Goal: Navigation & Orientation: Find specific page/section

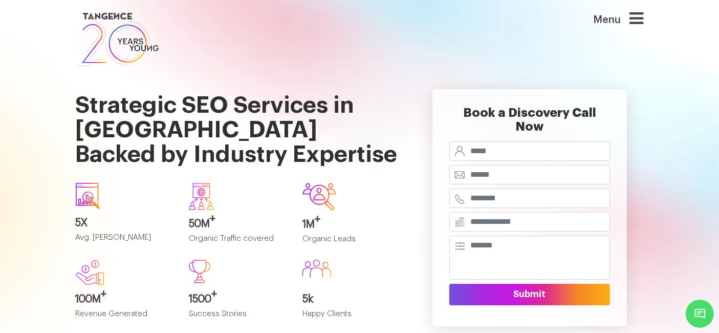
click at [641, 23] on icon at bounding box center [637, 18] width 14 height 16
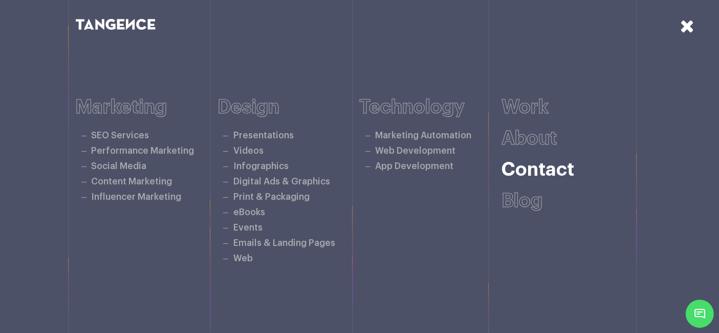
click at [536, 168] on link "Contact" at bounding box center [538, 169] width 73 height 19
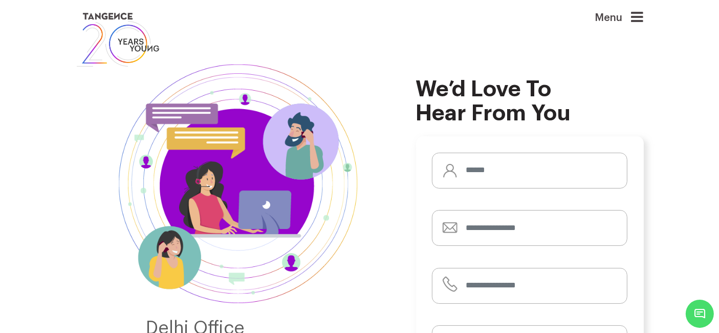
click at [644, 16] on icon at bounding box center [638, 17] width 12 height 14
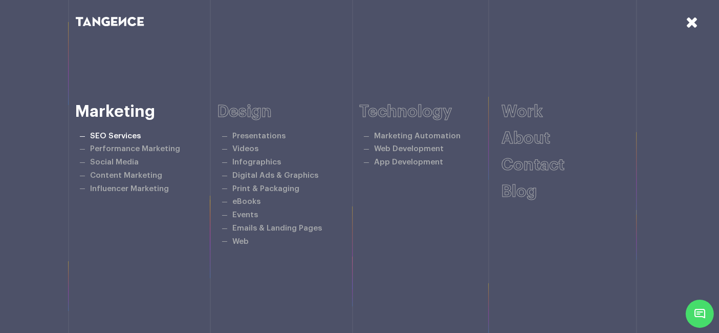
click at [129, 135] on link "SEO Services" at bounding box center [115, 136] width 51 height 8
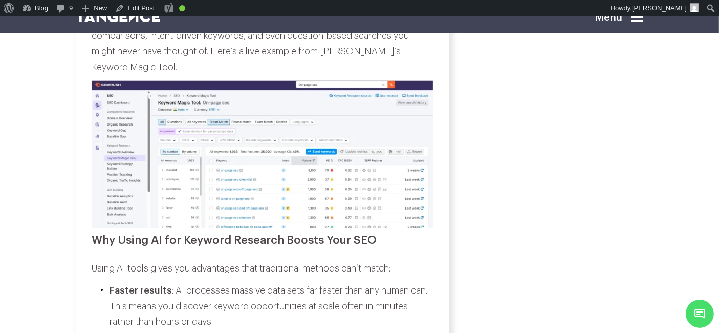
scroll to position [1666, 0]
click at [313, 213] on img at bounding box center [262, 154] width 341 height 148
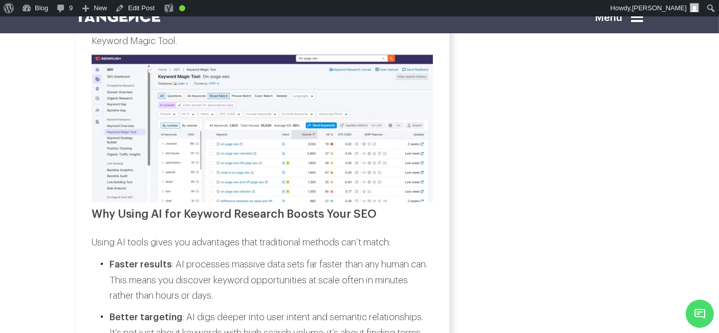
scroll to position [1663, 0]
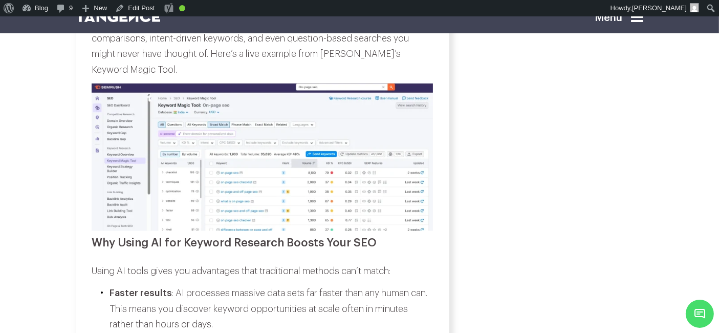
click at [428, 221] on img at bounding box center [262, 157] width 341 height 148
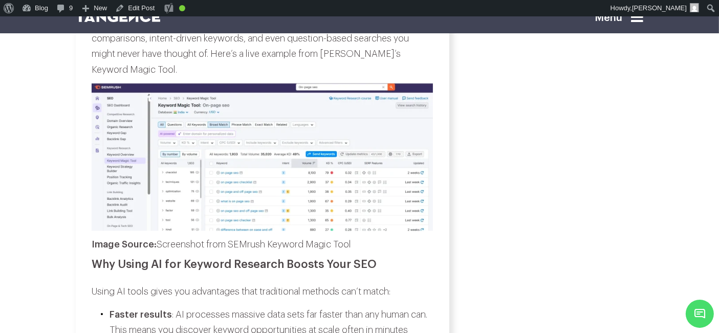
scroll to position [1667, 0]
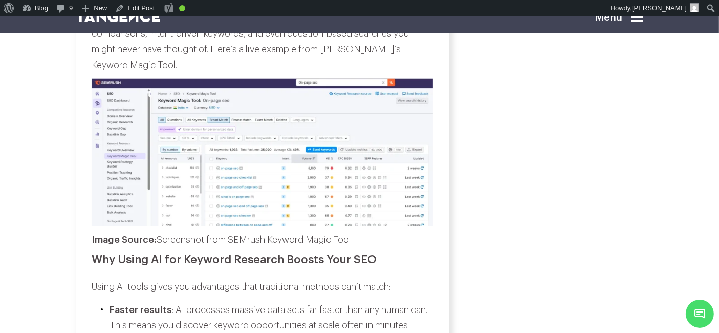
click at [398, 190] on img at bounding box center [262, 153] width 341 height 148
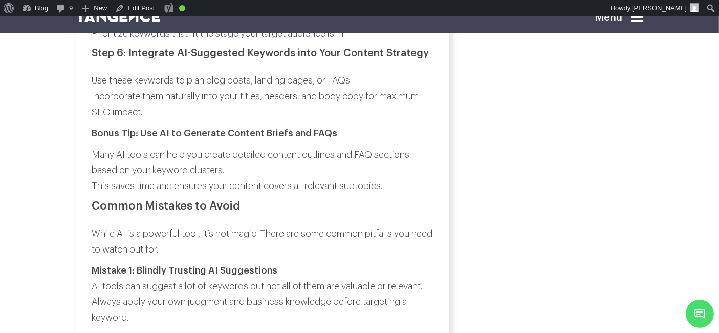
scroll to position [2722, 0]
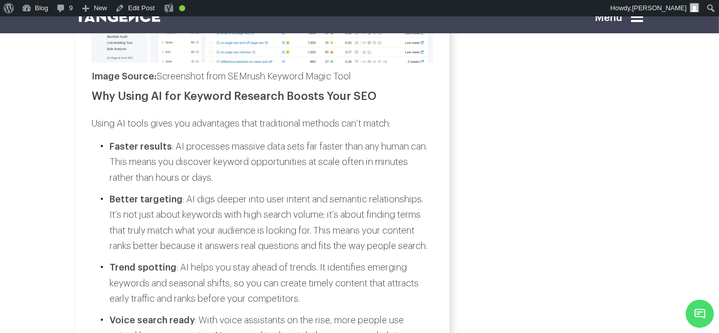
scroll to position [1832, 0]
